Goal: Transaction & Acquisition: Purchase product/service

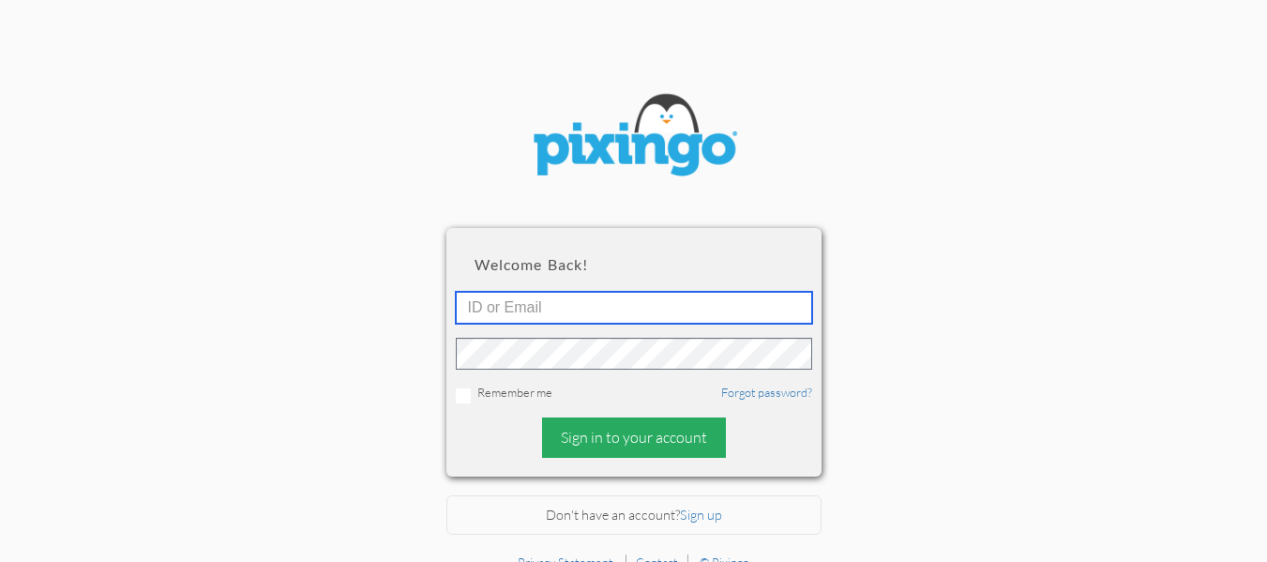
type input "[EMAIL_ADDRESS][DOMAIN_NAME]"
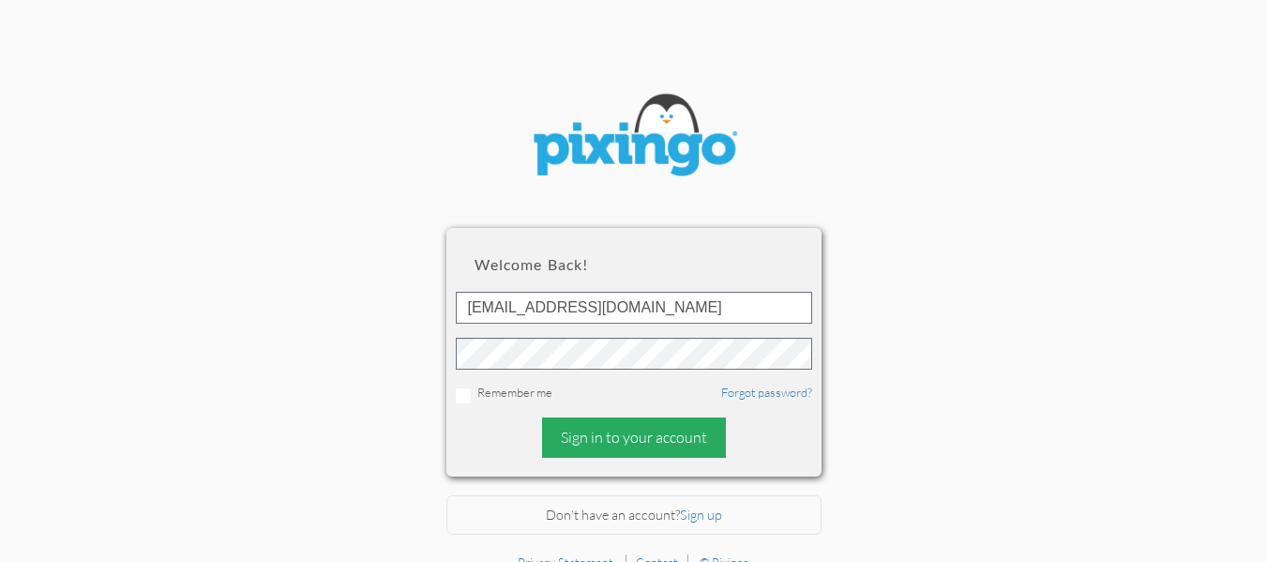
click at [633, 432] on div "Sign in to your account" at bounding box center [634, 437] width 184 height 40
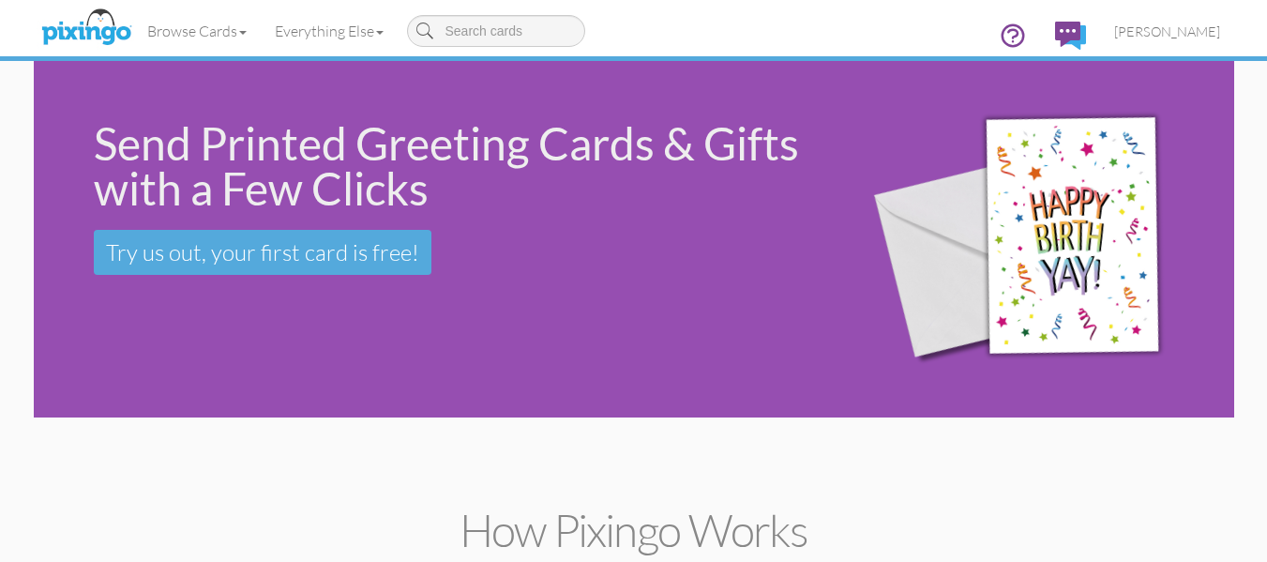
click at [174, 351] on div "Send Printed Greeting Cards & Gifts with a Few Clicks Try us out, your first ca…" at bounding box center [634, 239] width 1201 height 356
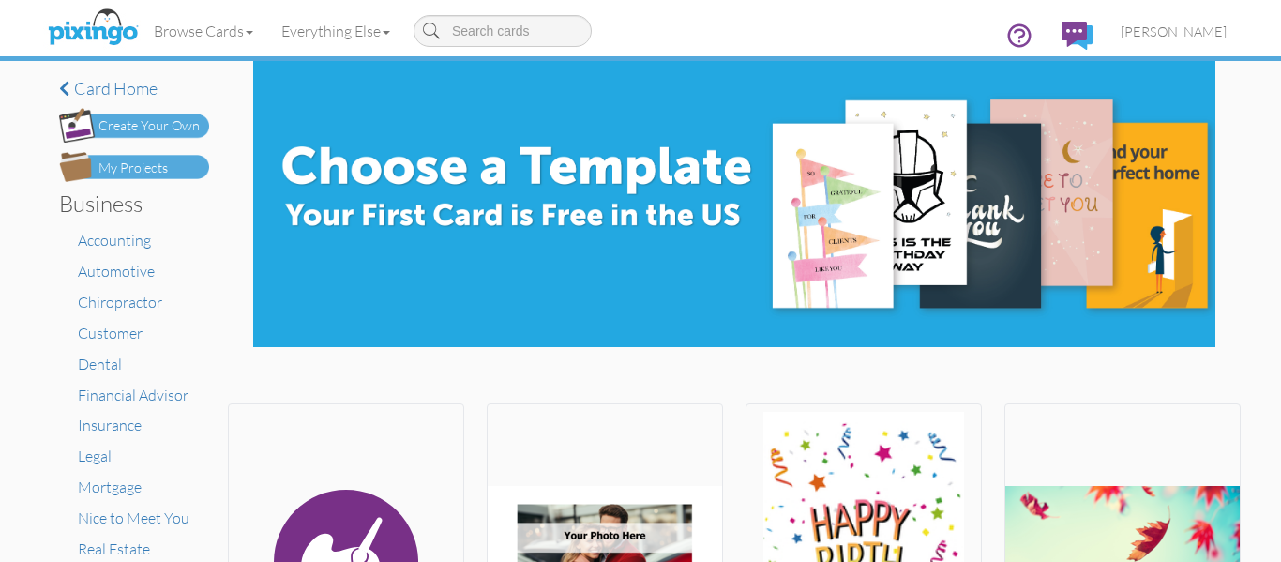
click at [136, 171] on div "My Projects" at bounding box center [132, 169] width 69 height 20
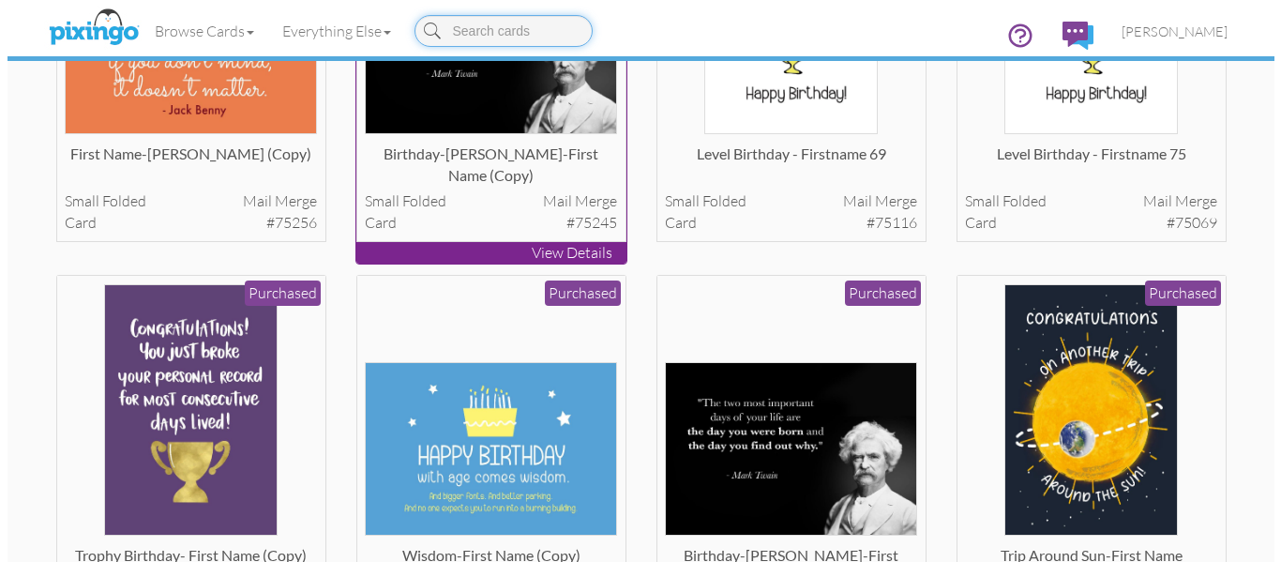
scroll to position [313, 0]
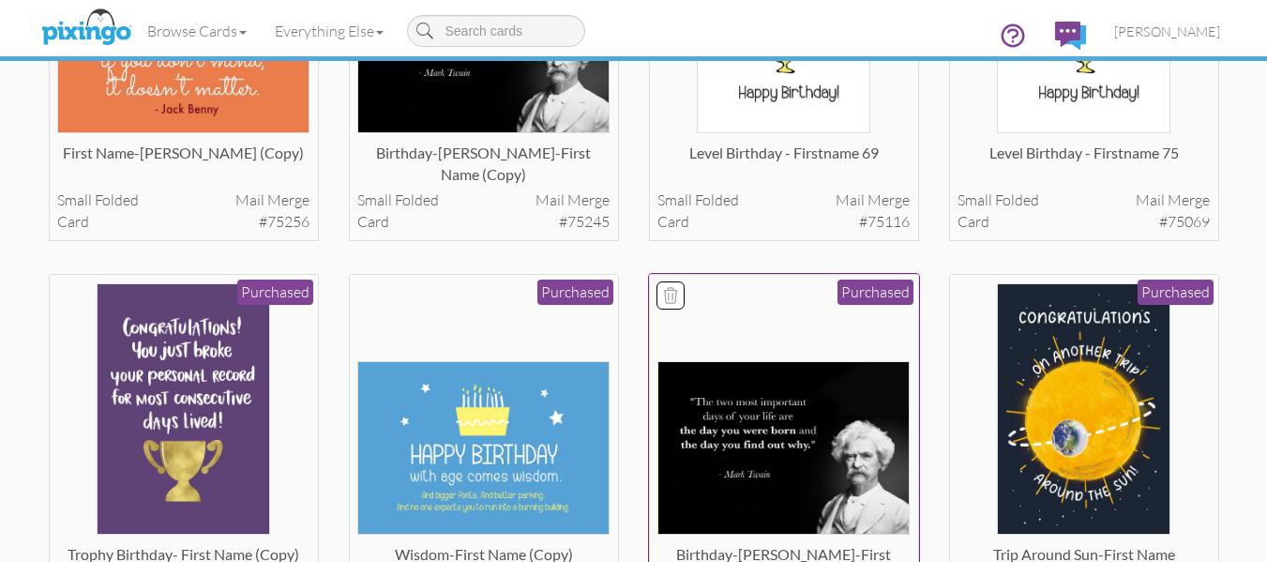
click at [718, 409] on img at bounding box center [784, 448] width 252 height 174
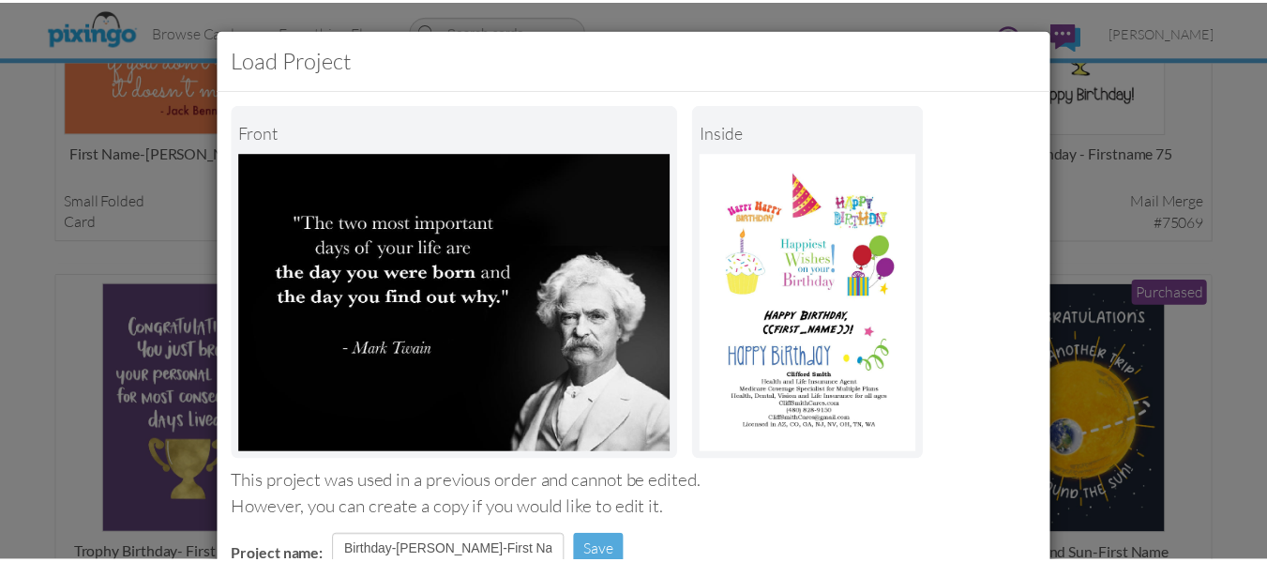
scroll to position [316, 0]
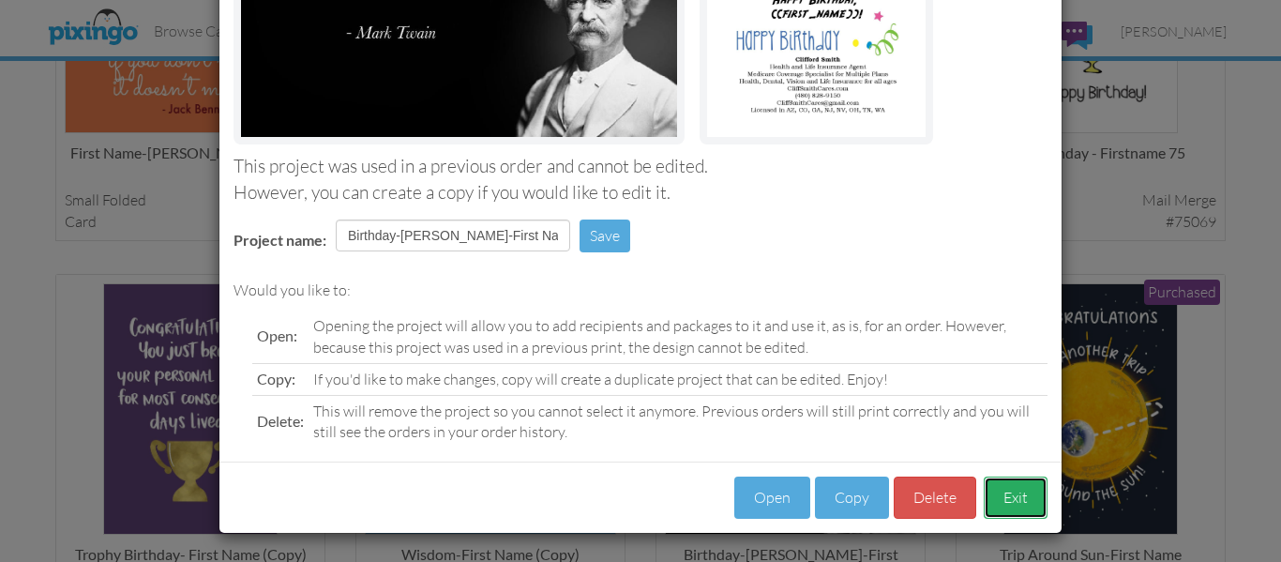
click at [1019, 495] on button "Exit" at bounding box center [1016, 497] width 64 height 42
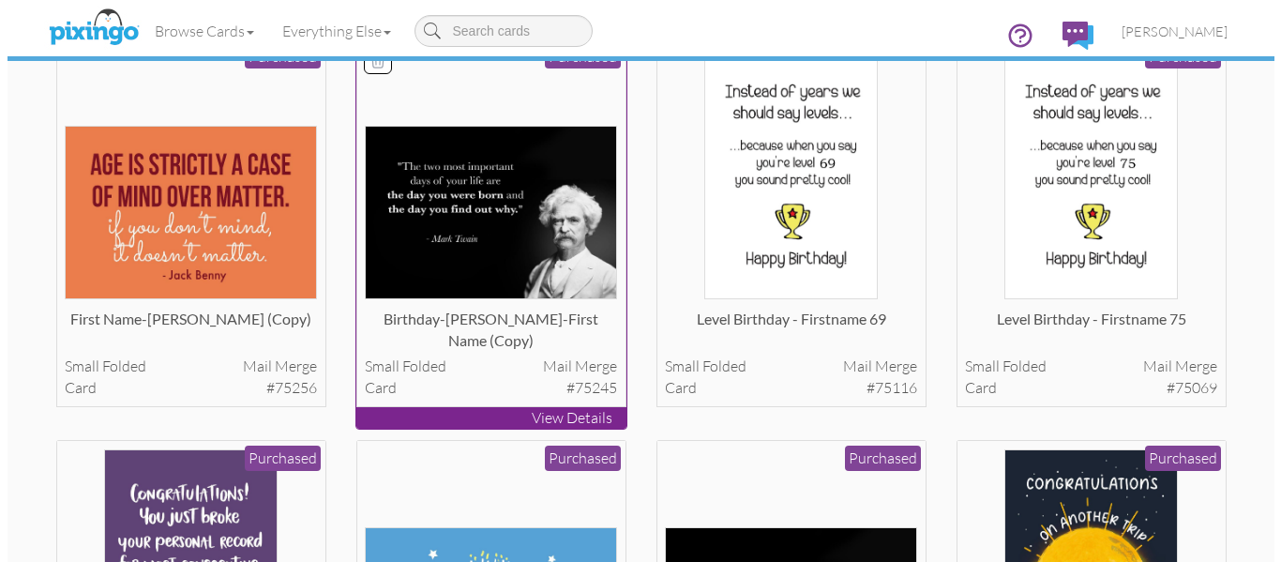
scroll to position [146, 0]
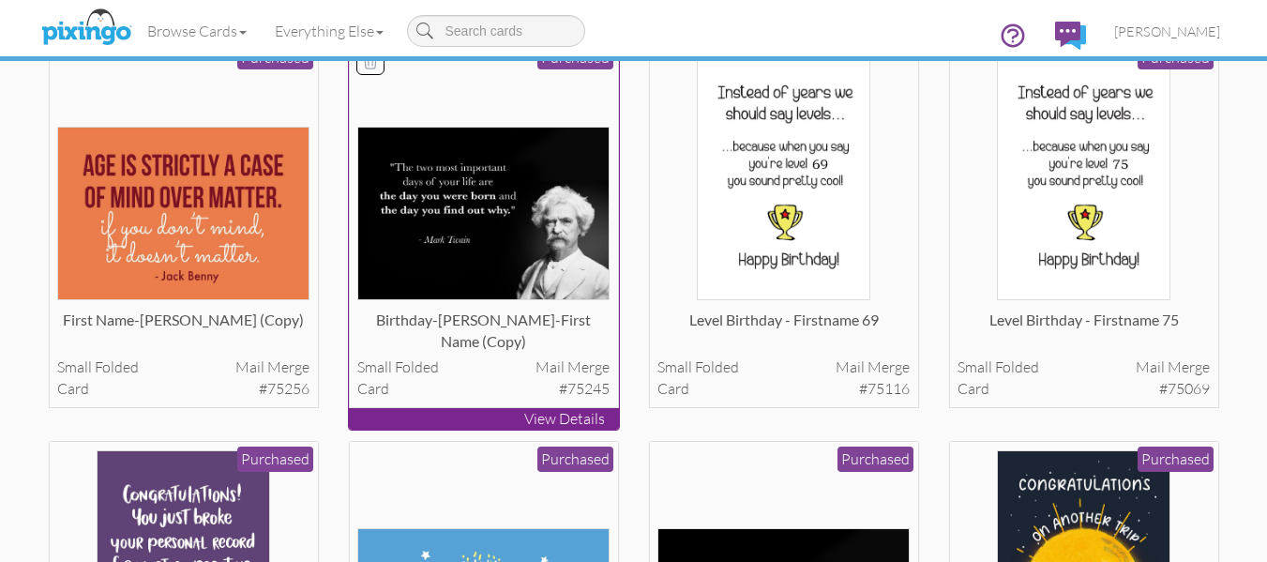
click at [521, 220] on img at bounding box center [483, 214] width 252 height 174
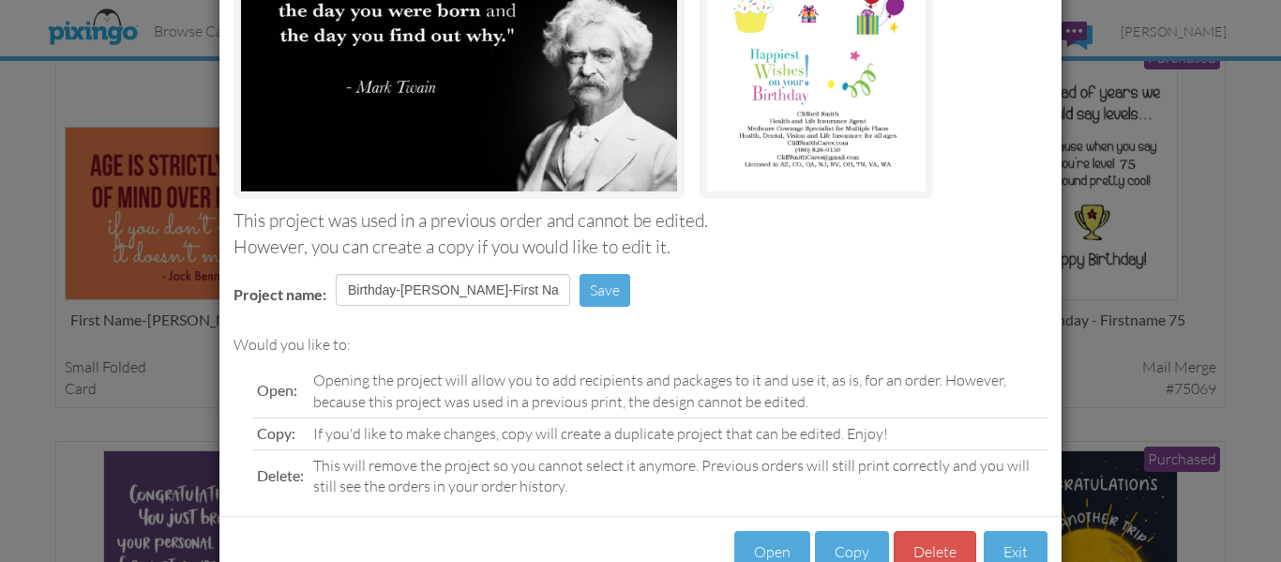
scroll to position [316, 0]
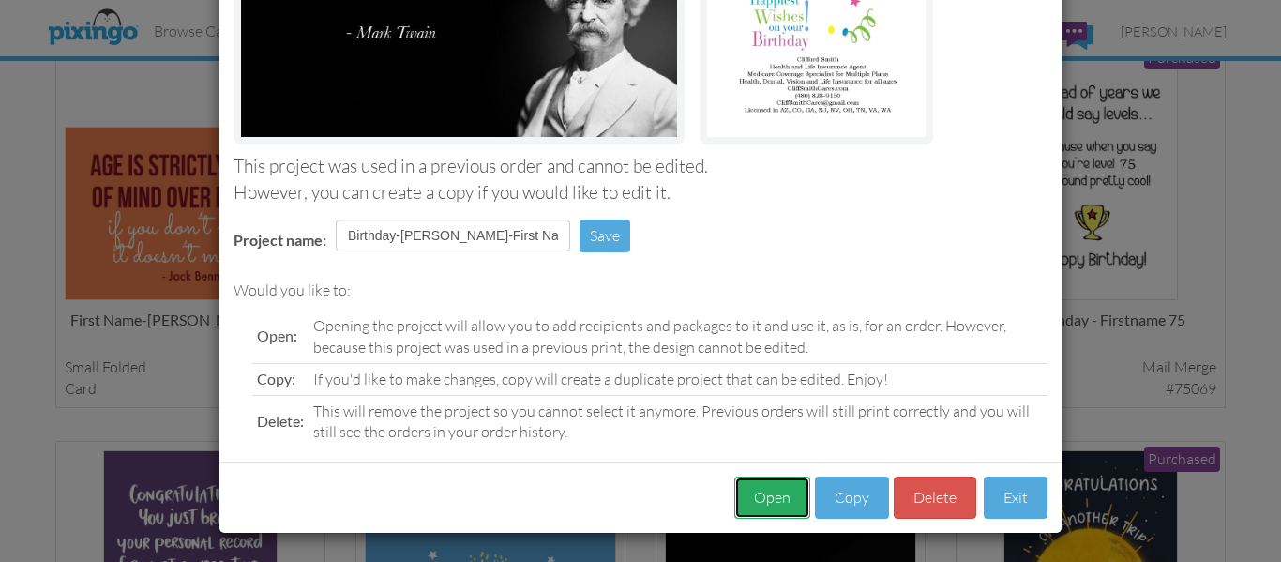
click at [771, 506] on button "Open" at bounding box center [772, 497] width 76 height 42
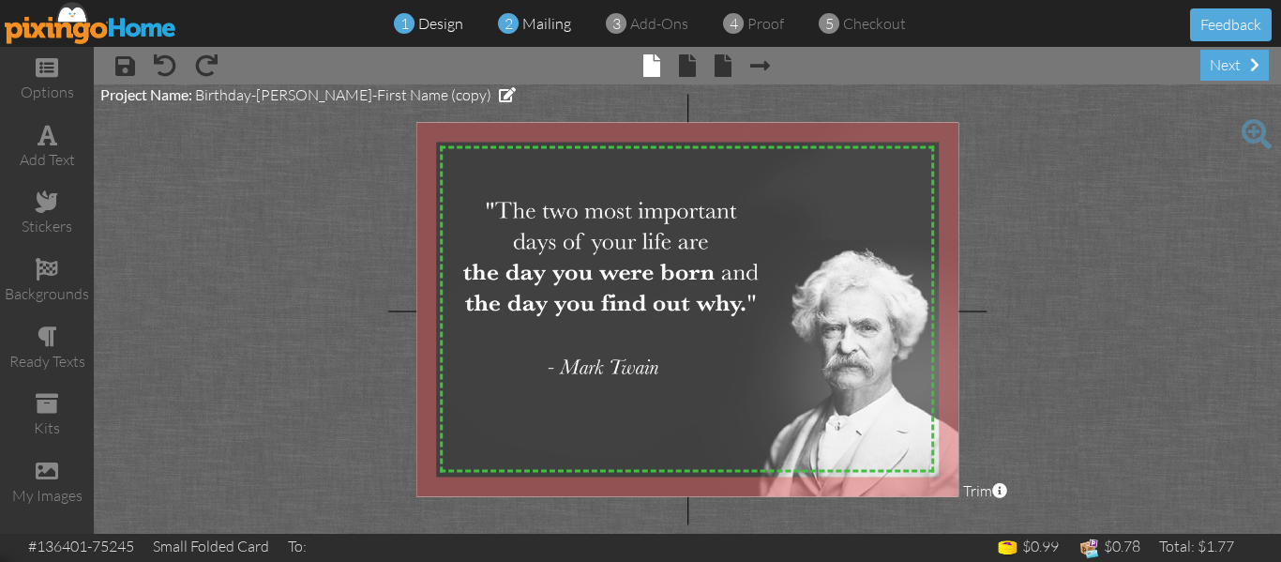
click at [535, 20] on span "mailing" at bounding box center [546, 23] width 49 height 19
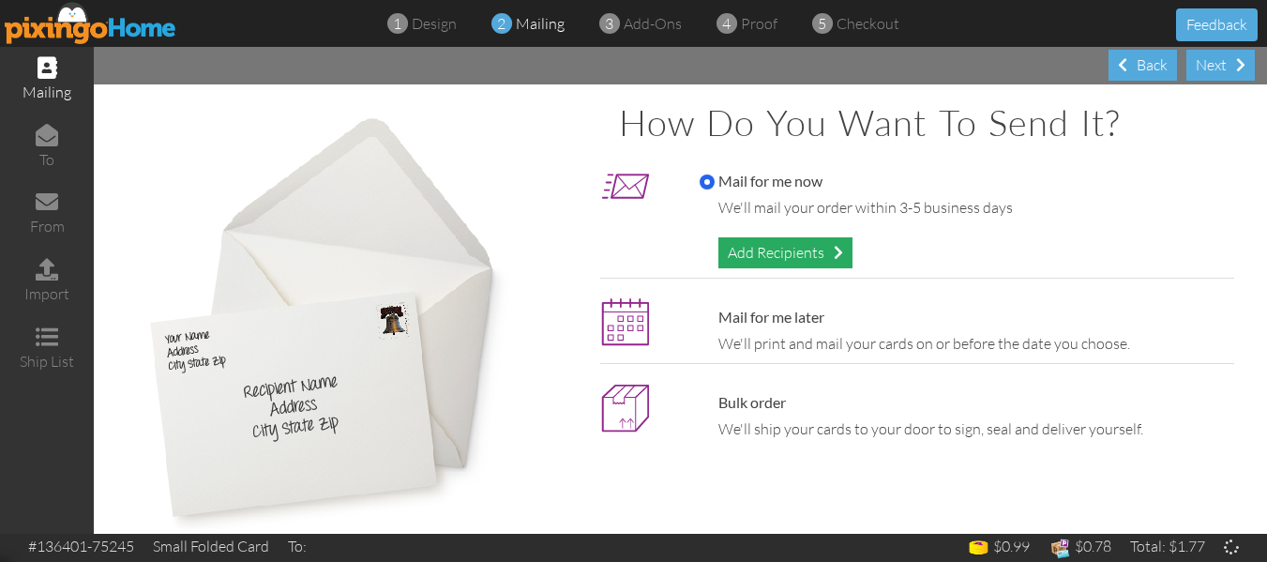
click at [773, 250] on div "Add Recipients" at bounding box center [785, 252] width 134 height 31
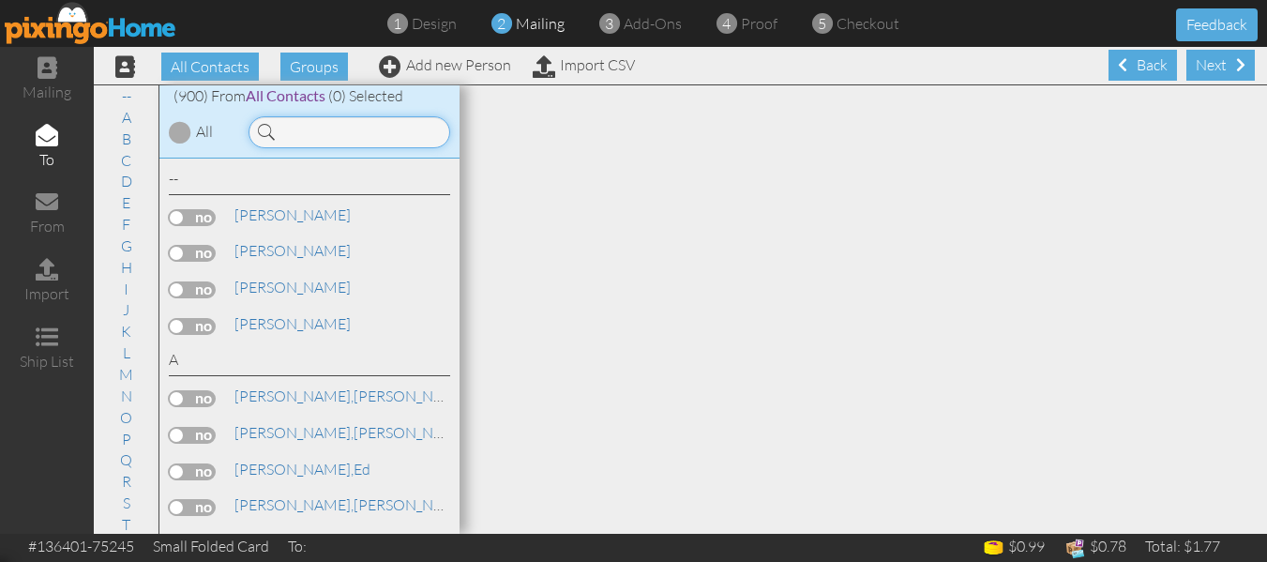
click at [318, 125] on input at bounding box center [350, 132] width 202 height 32
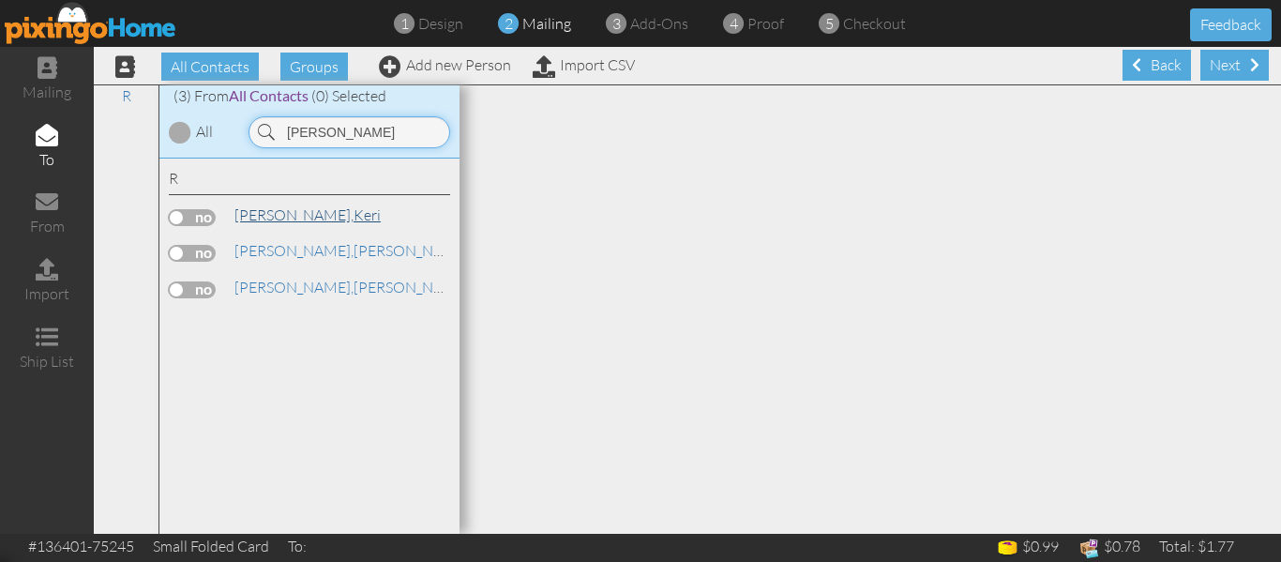
type input "[PERSON_NAME]"
click at [286, 220] on link "[PERSON_NAME]" at bounding box center [308, 215] width 150 height 23
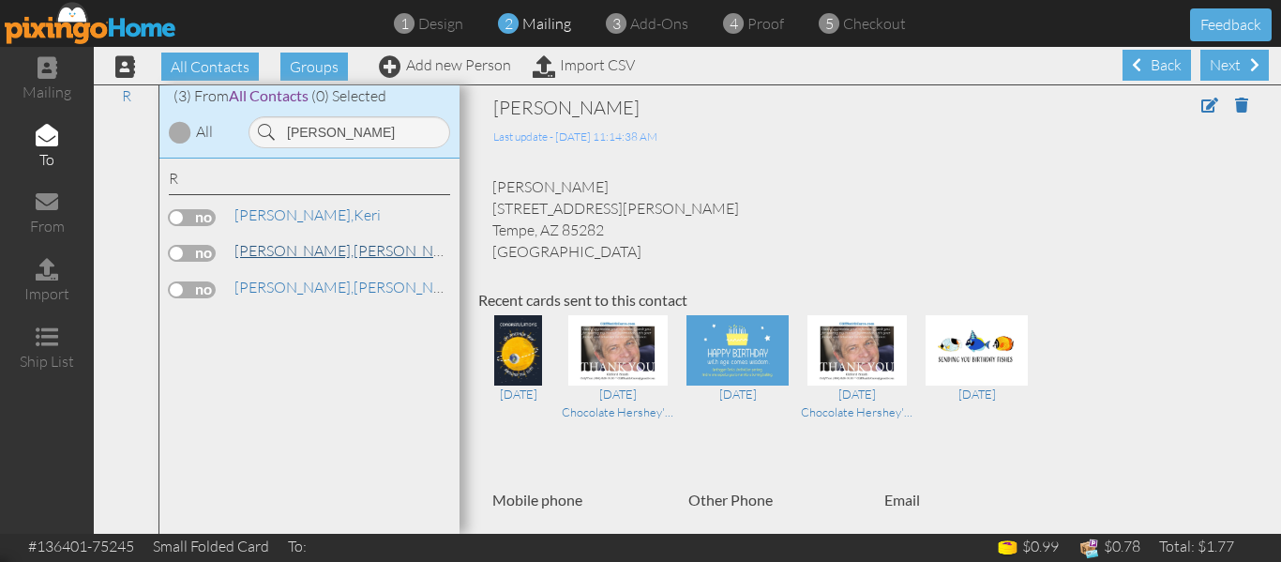
click at [281, 247] on link "[PERSON_NAME]" at bounding box center [352, 250] width 239 height 23
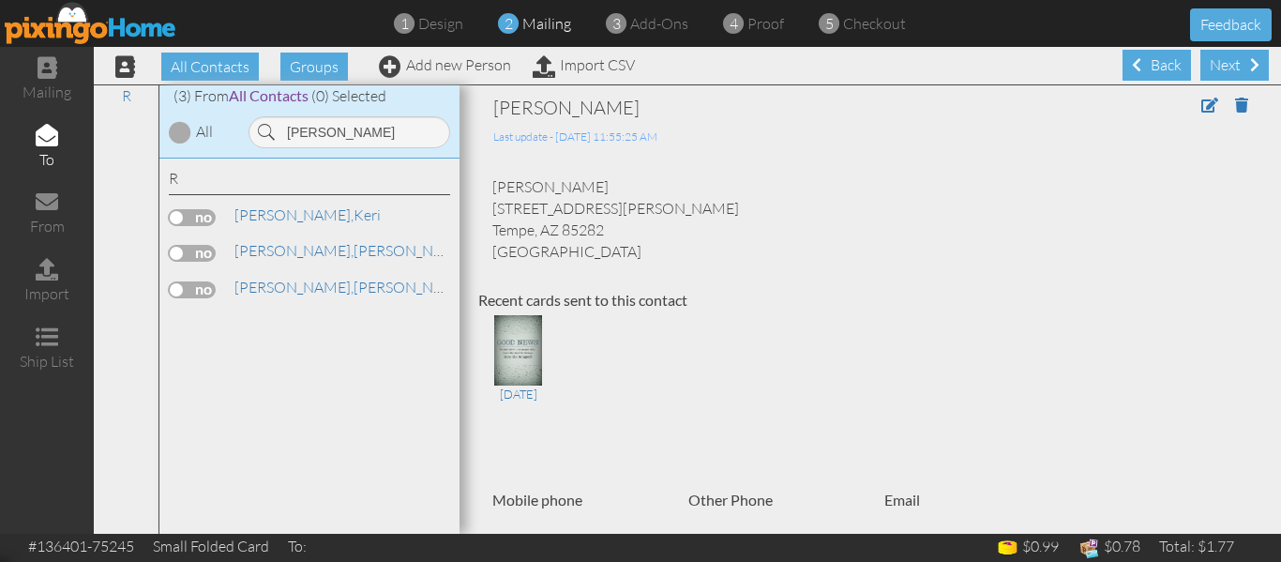
click at [180, 253] on label at bounding box center [192, 253] width 47 height 17
click at [0, 0] on input "checkbox" at bounding box center [0, 0] width 0 height 0
click at [762, 22] on span "proof" at bounding box center [766, 23] width 37 height 19
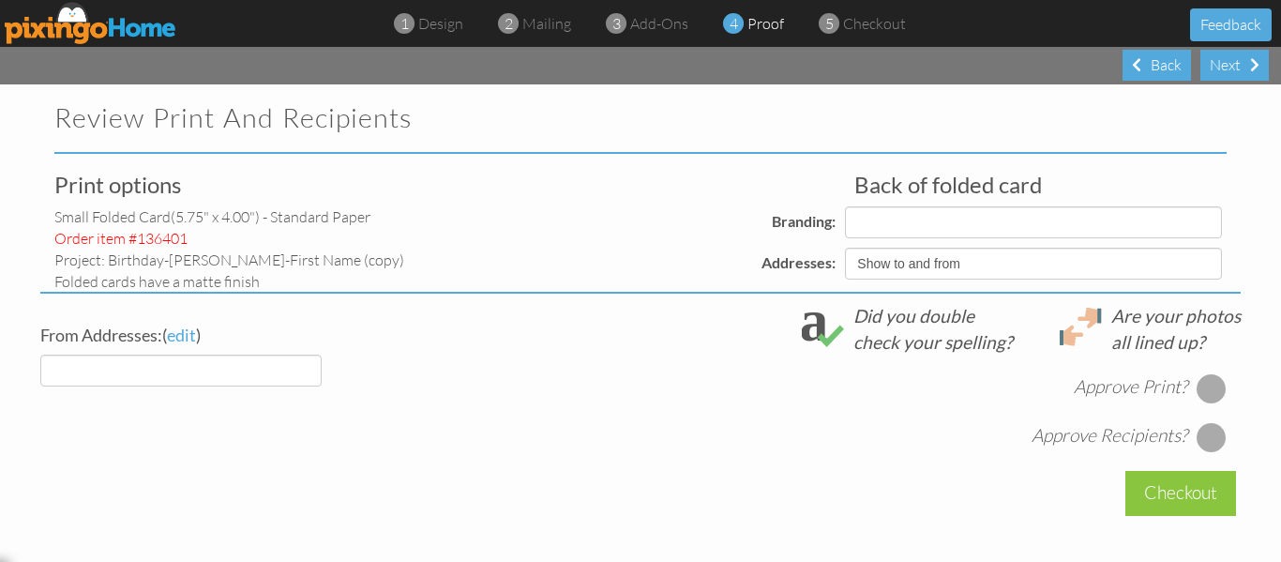
select select "object:4187"
select select "object:4189"
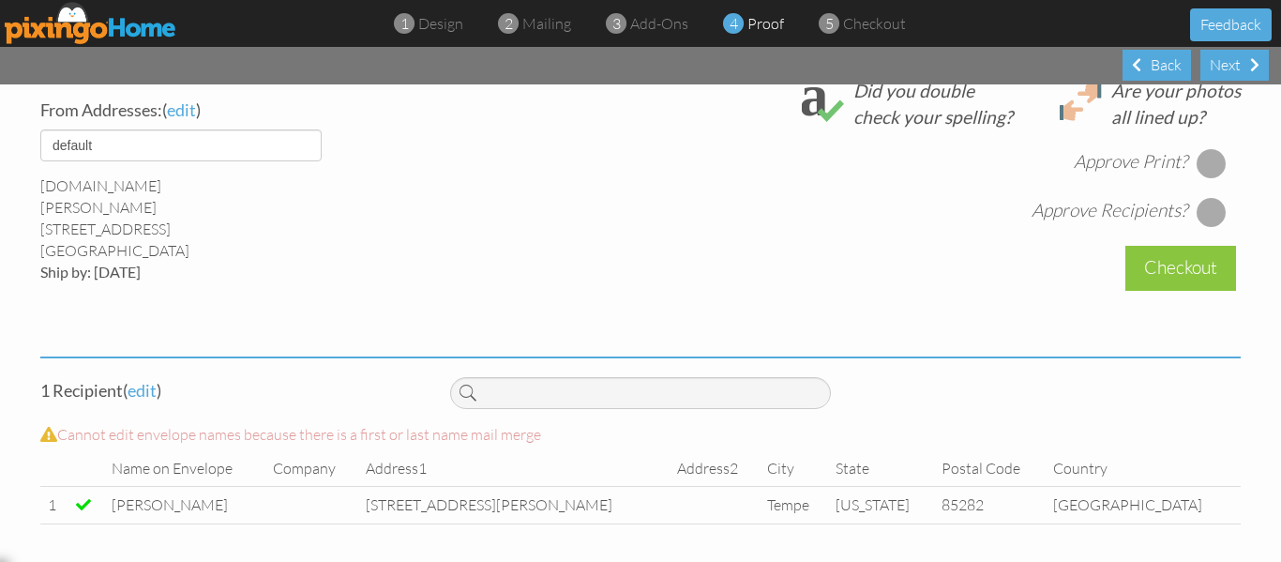
scroll to position [731, 0]
click at [1204, 165] on div at bounding box center [1212, 163] width 30 height 30
click at [1202, 205] on div at bounding box center [1212, 212] width 30 height 30
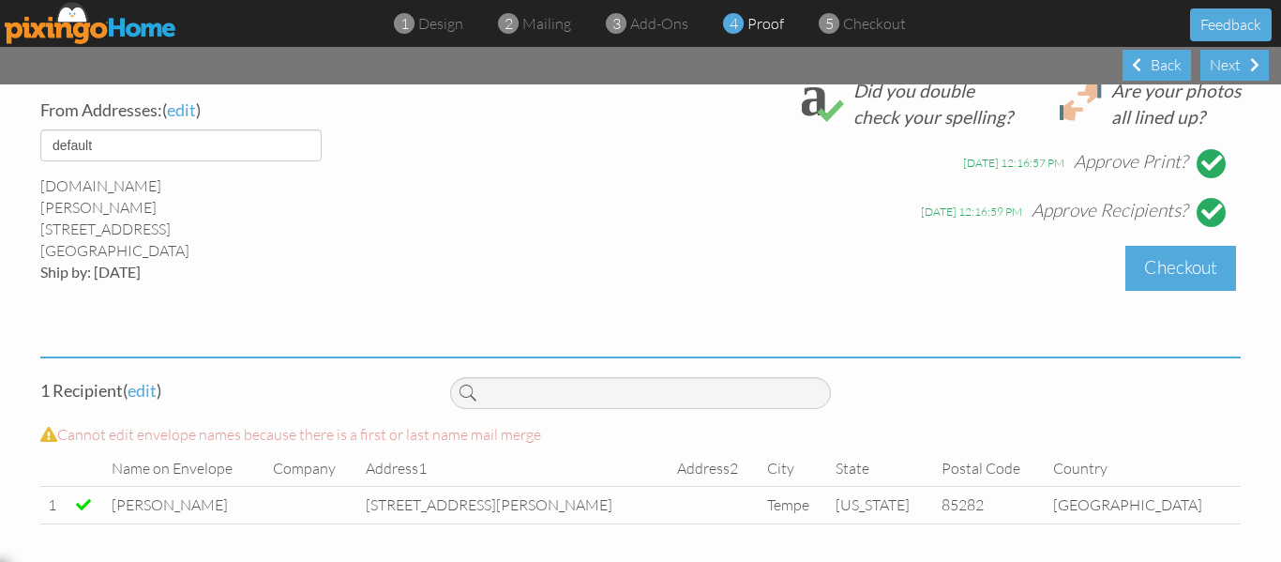
click at [1174, 254] on div "Checkout" at bounding box center [1181, 268] width 111 height 44
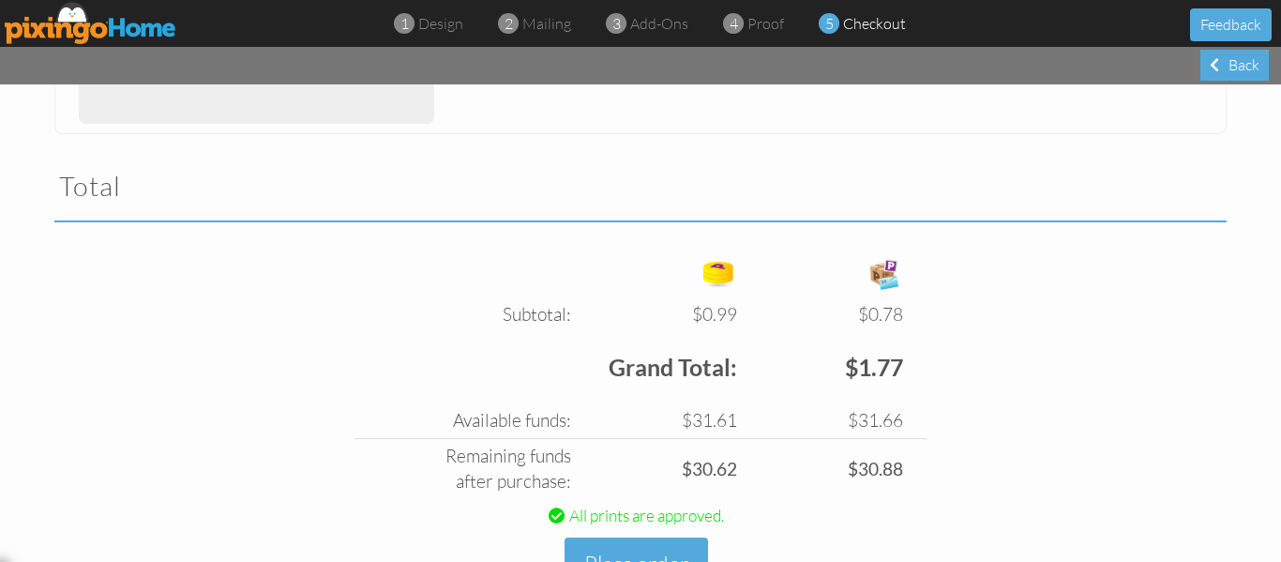
scroll to position [629, 0]
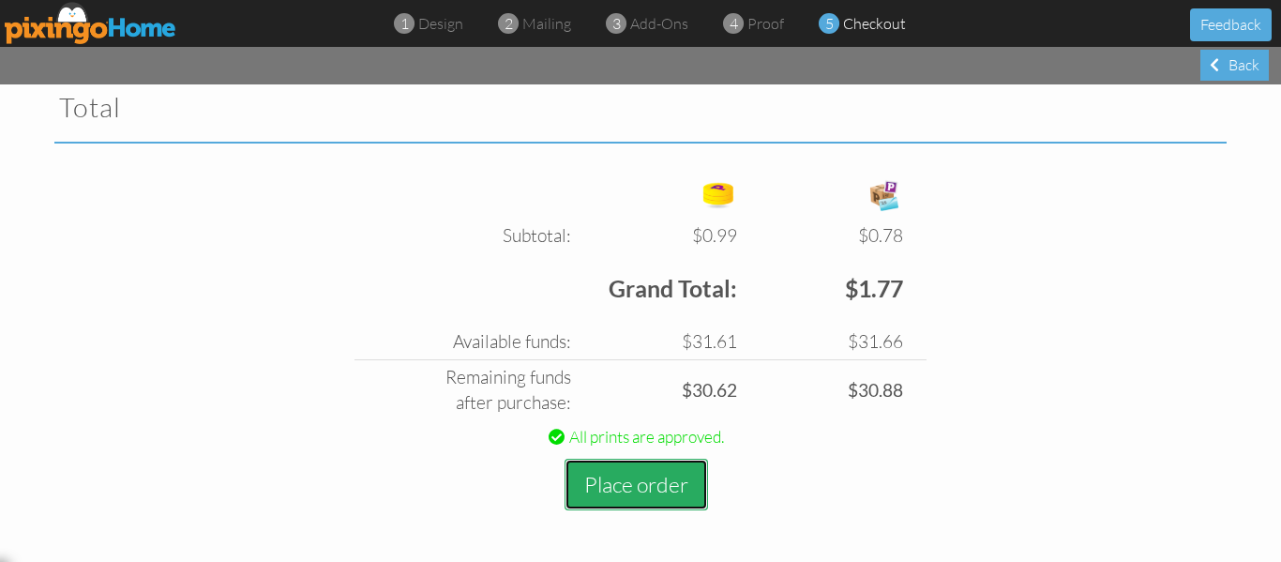
click at [604, 488] on button "Place order" at bounding box center [637, 485] width 144 height 52
